Goal: Navigation & Orientation: Find specific page/section

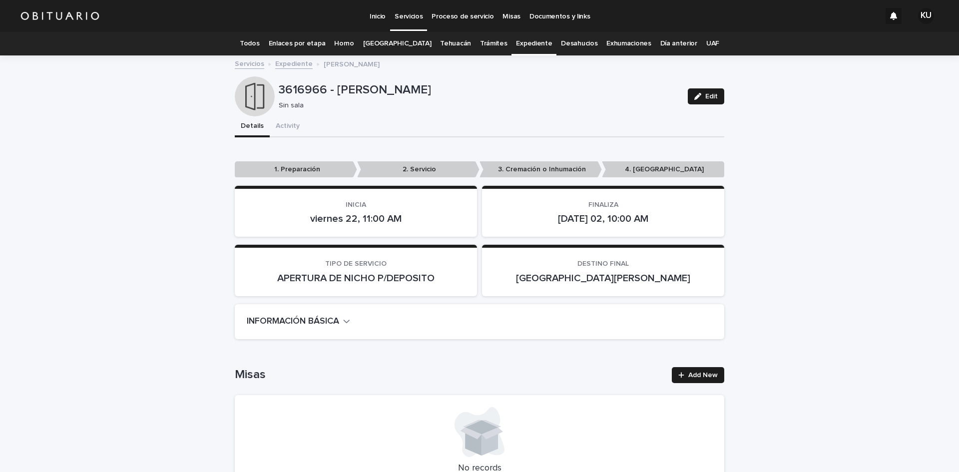
click at [412, 13] on p "Servicios" at bounding box center [409, 10] width 28 height 21
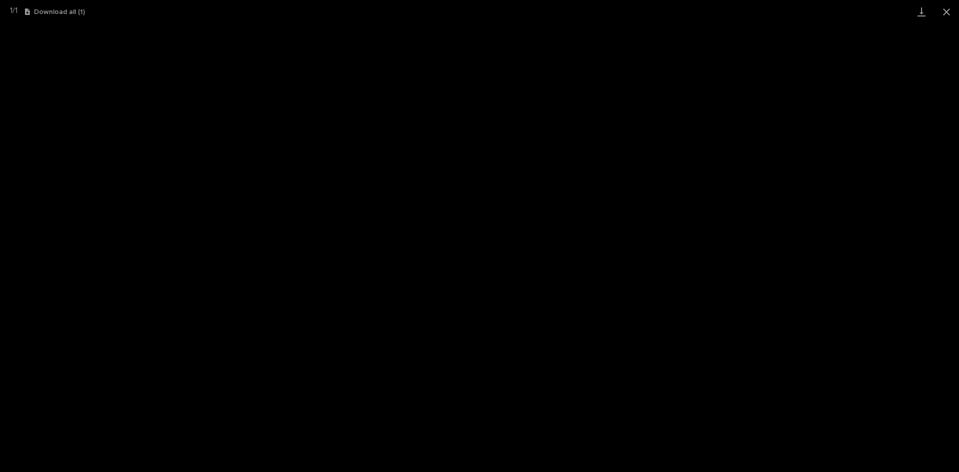
scroll to position [2707, 0]
click at [945, 5] on button "Close gallery" at bounding box center [946, 11] width 25 height 23
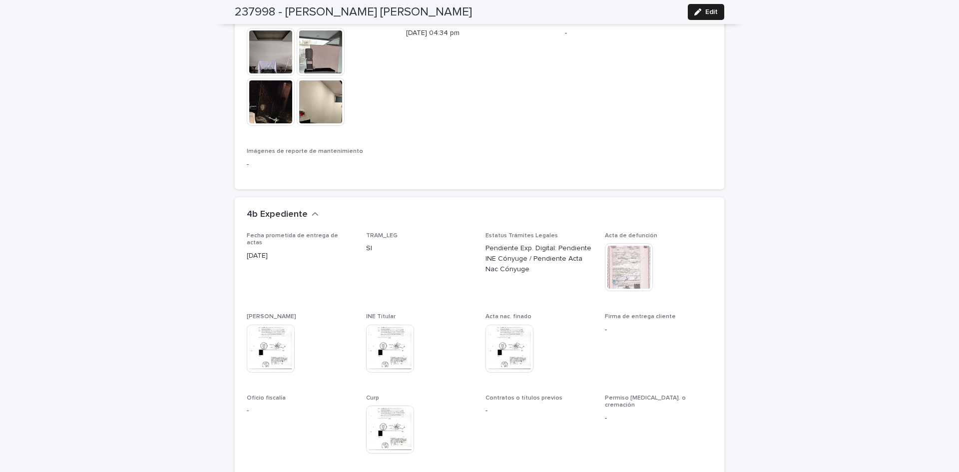
scroll to position [2406, 0]
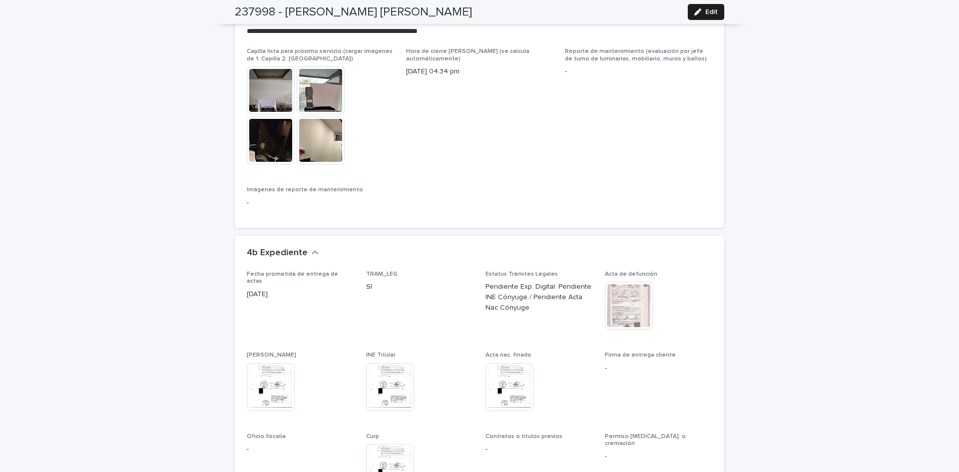
click at [632, 304] on img at bounding box center [629, 306] width 48 height 48
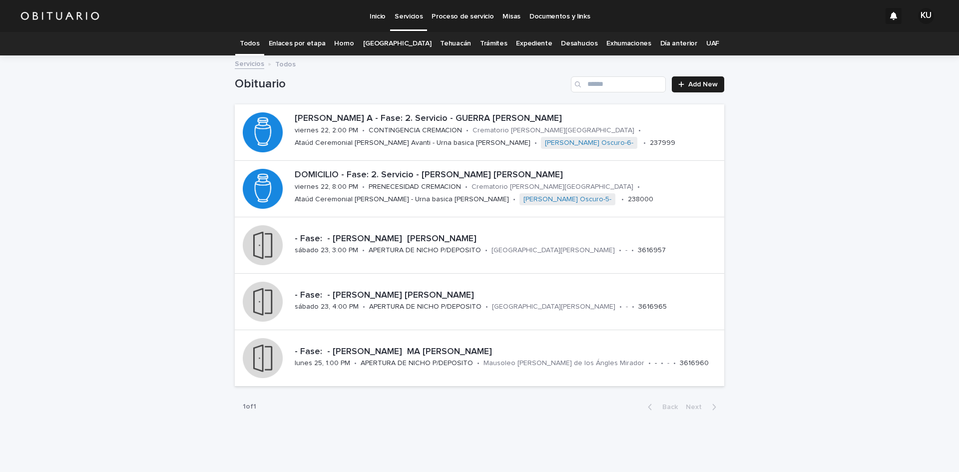
click at [410, 21] on link "Servicios" at bounding box center [408, 14] width 37 height 29
